Goal: Information Seeking & Learning: Learn about a topic

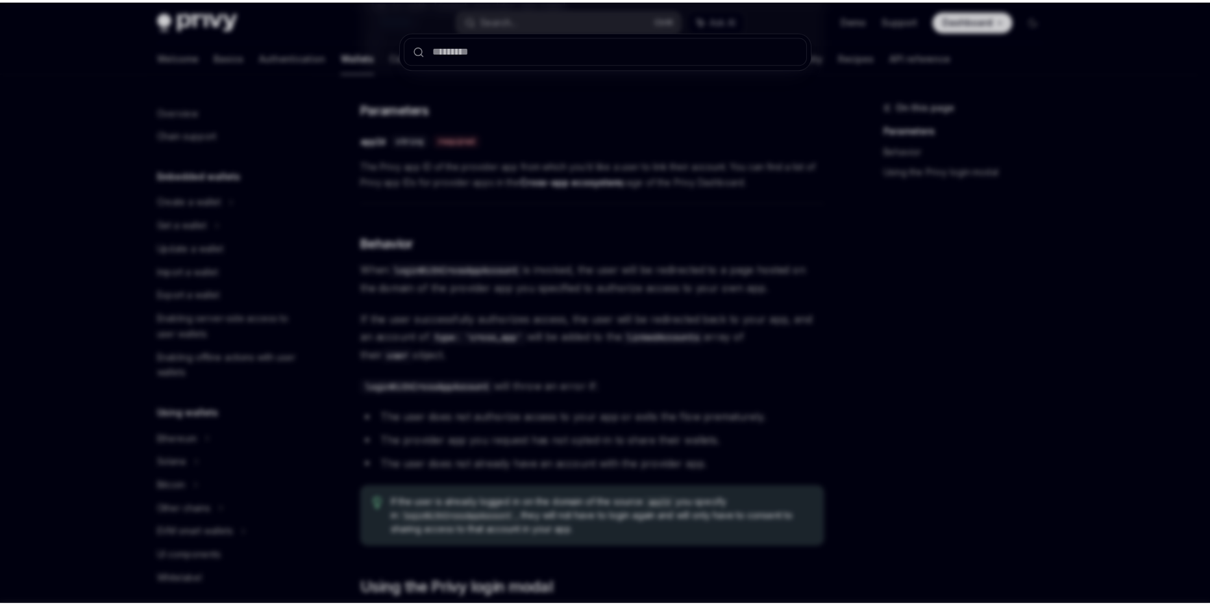
scroll to position [682, 0]
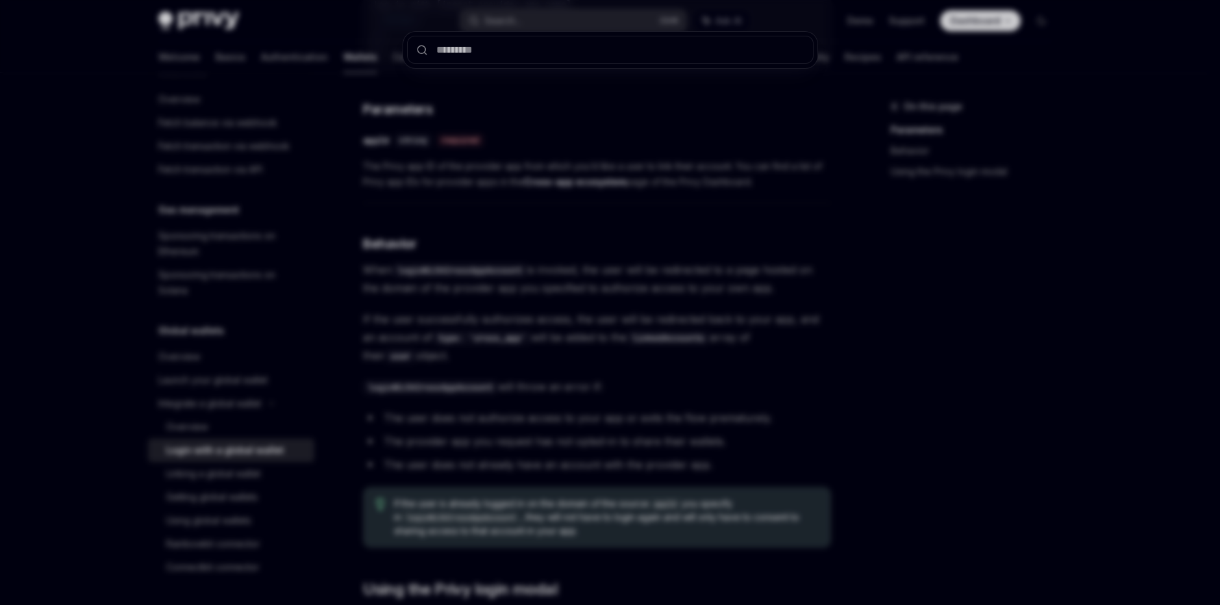
type input "*********"
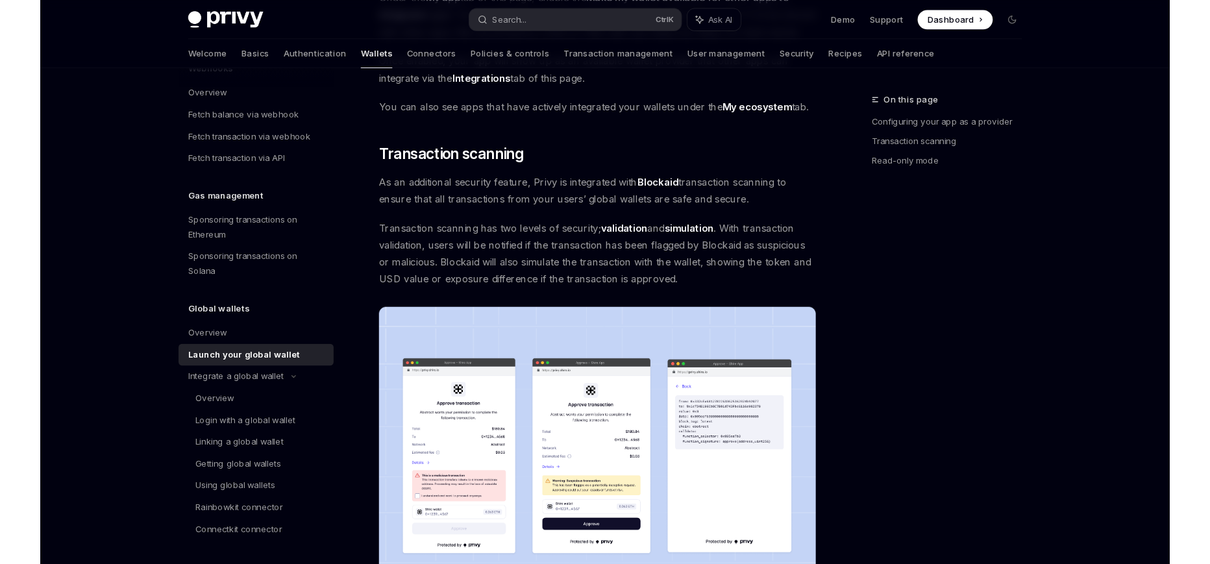
scroll to position [73, 0]
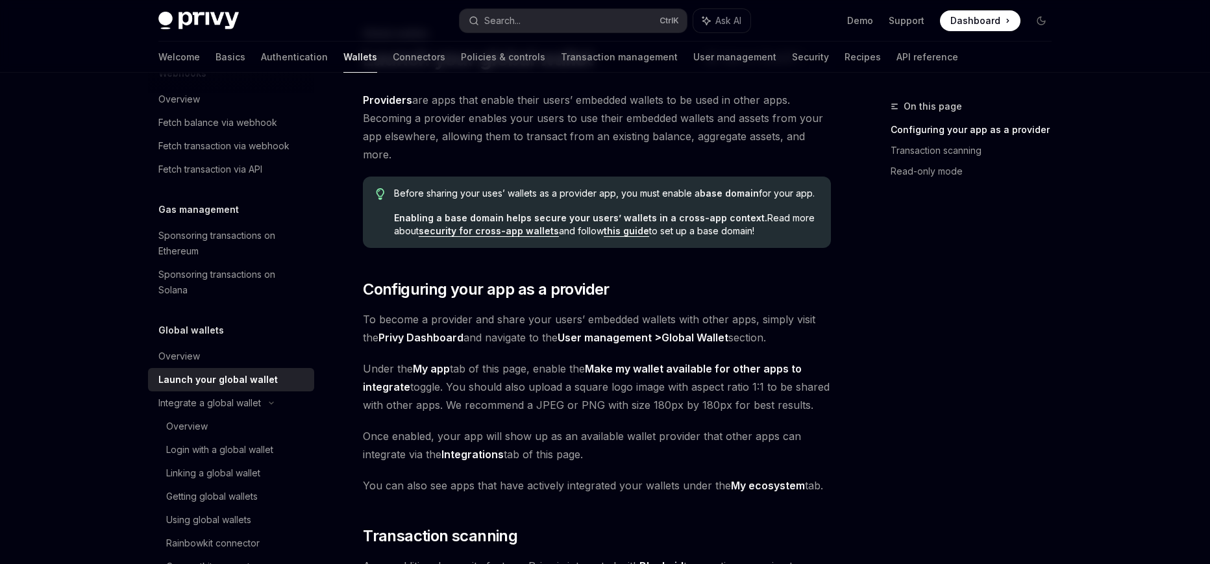
click at [906, 310] on div "On this page Configuring your app as a provider Transaction scanning Read-only …" at bounding box center [963, 332] width 197 height 466
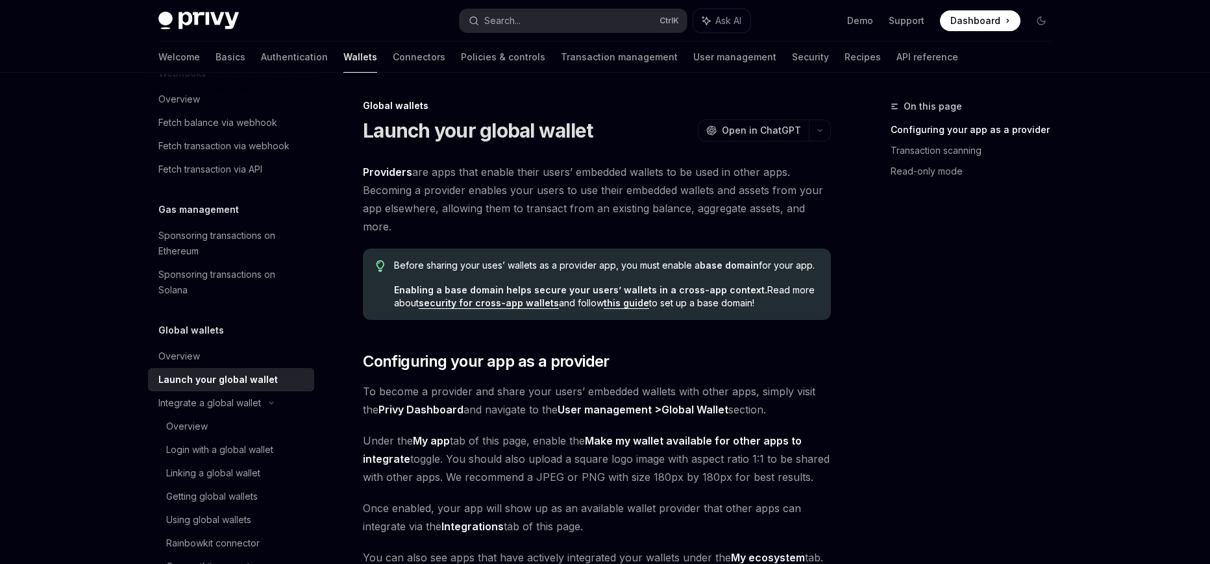
scroll to position [0, 0]
type textarea "*"
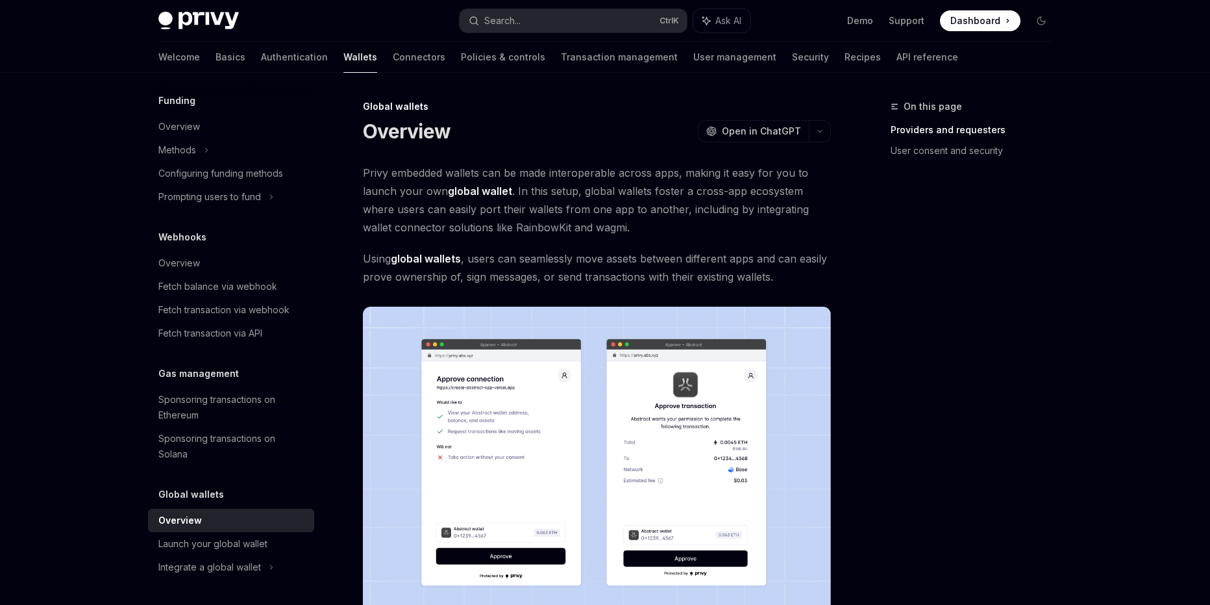
type textarea "*"
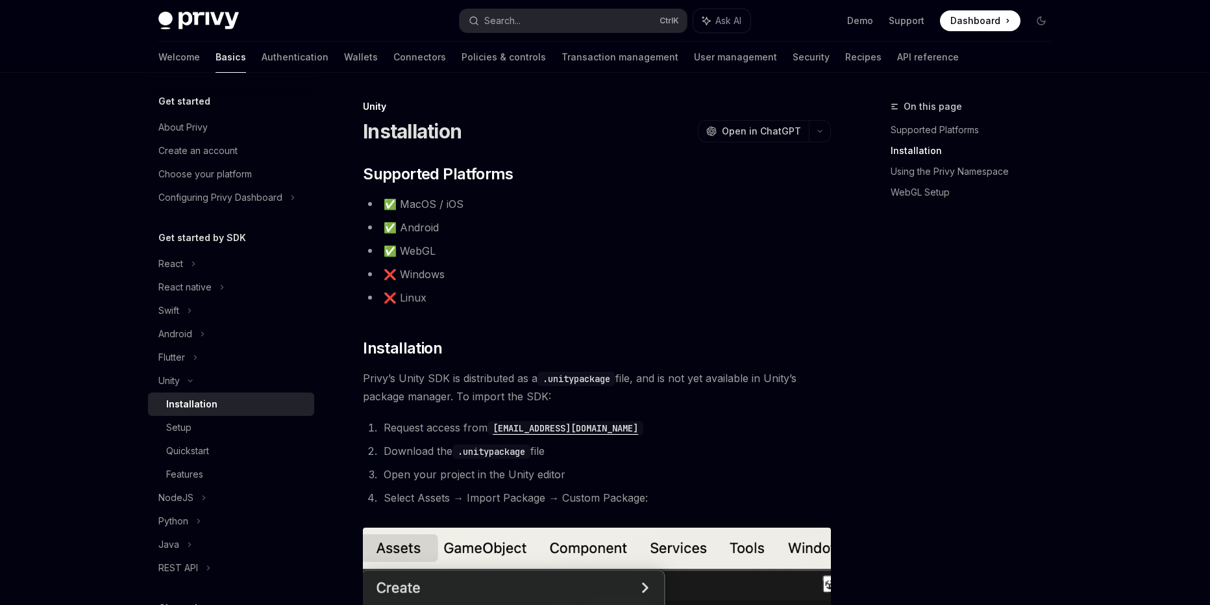
scroll to position [239, 0]
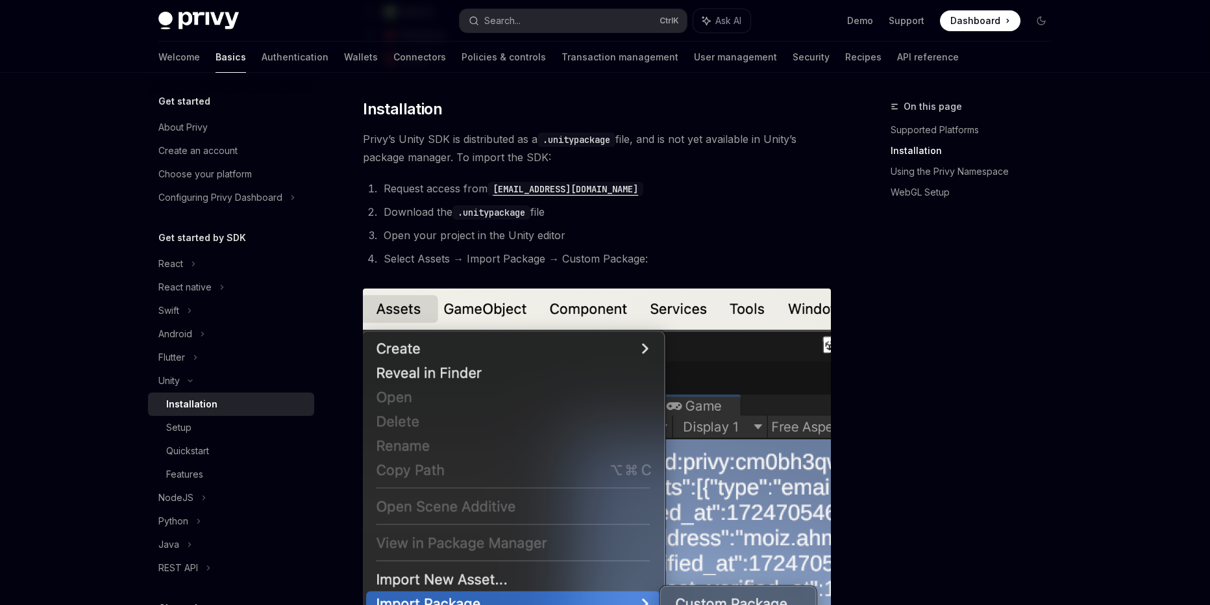
click at [1043, 384] on div "On this page Supported Platforms Installation Using the Privy Namespace WebGL S…" at bounding box center [963, 352] width 197 height 506
